Goal: Information Seeking & Learning: Learn about a topic

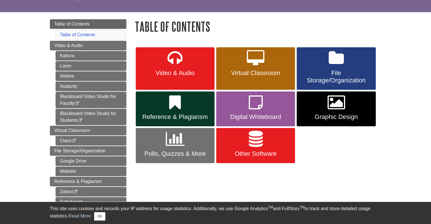
scroll to position [57, 0]
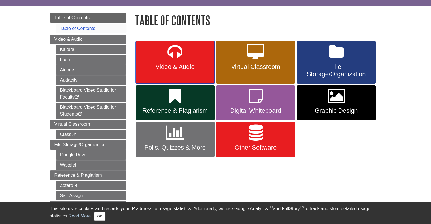
click at [194, 69] on span "Video & Audio" at bounding box center [175, 66] width 70 height 7
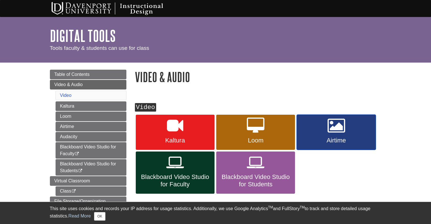
click at [320, 136] on link "Airtime" at bounding box center [335, 132] width 79 height 35
